Goal: Task Accomplishment & Management: Use online tool/utility

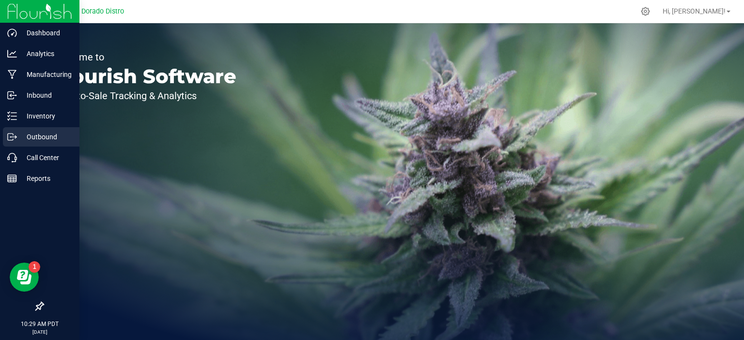
click at [42, 143] on div "Outbound" at bounding box center [41, 136] width 76 height 19
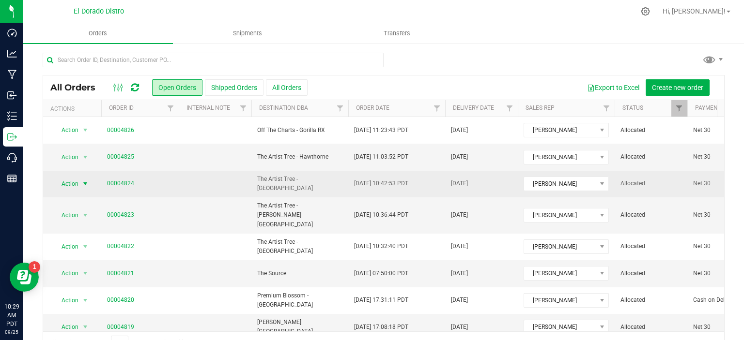
click at [88, 183] on span "select" at bounding box center [85, 184] width 8 height 8
click at [243, 180] on td at bounding box center [215, 184] width 73 height 27
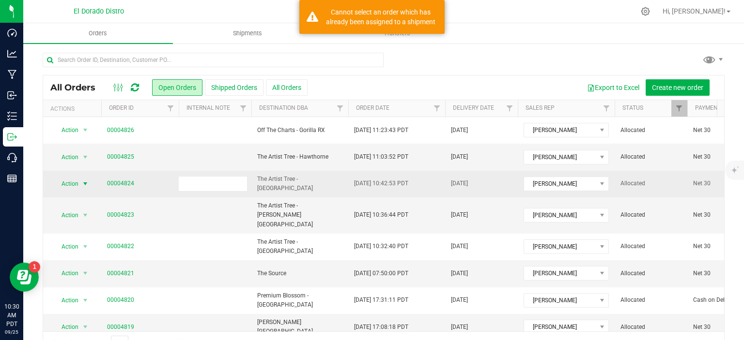
click at [88, 182] on span "select" at bounding box center [85, 184] width 8 height 8
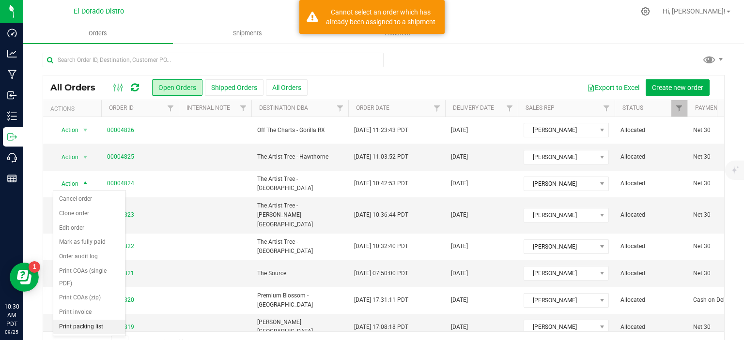
click at [93, 324] on li "Print packing list" at bounding box center [89, 327] width 72 height 15
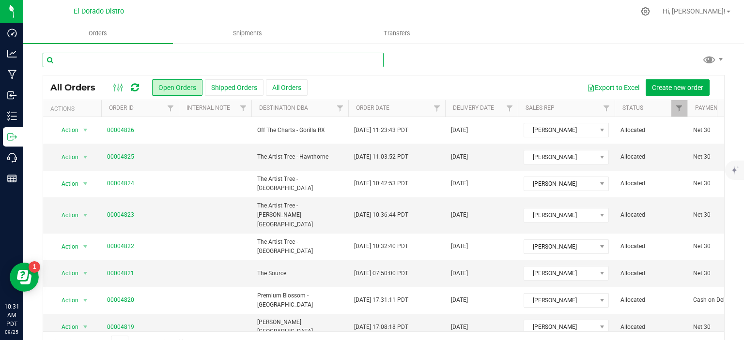
click at [133, 55] on input "text" at bounding box center [213, 60] width 341 height 15
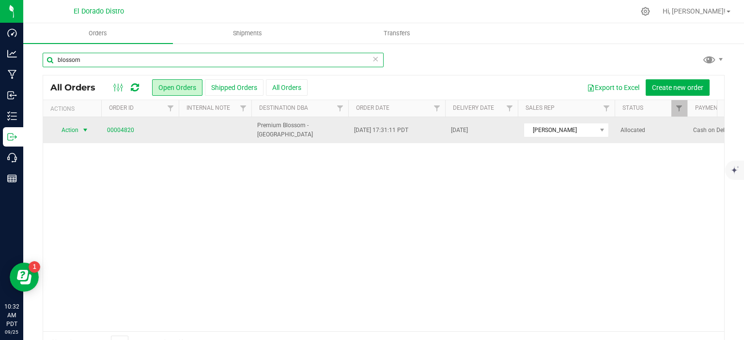
type input "blossom"
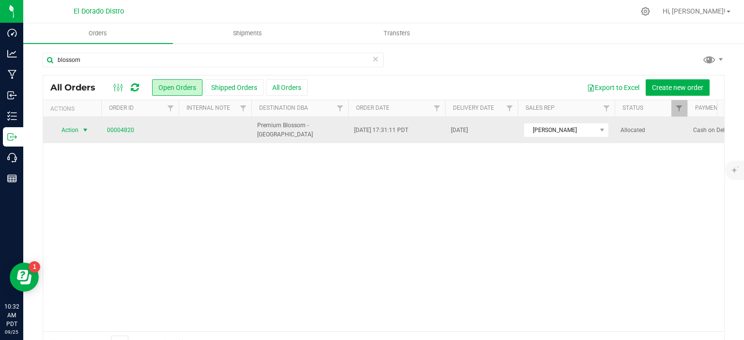
click at [87, 130] on span "select" at bounding box center [85, 130] width 8 height 8
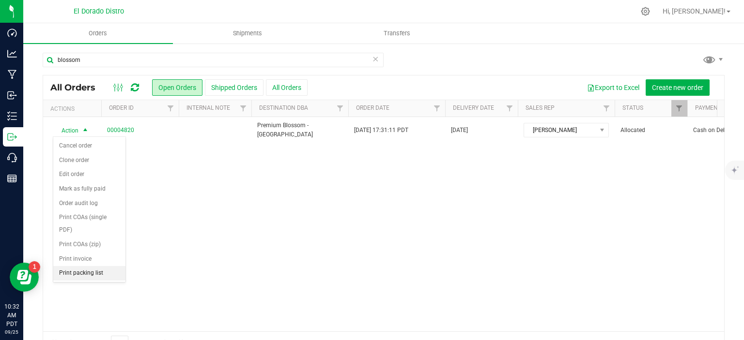
click at [99, 273] on li "Print packing list" at bounding box center [89, 273] width 72 height 15
